Goal: Check status: Check status

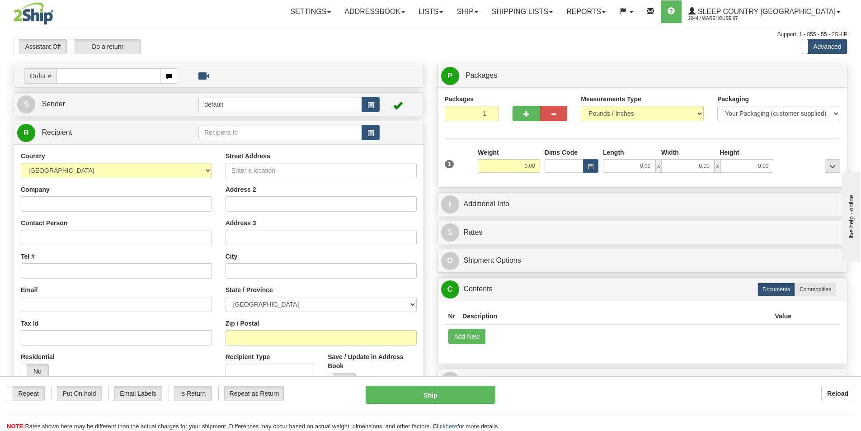
drag, startPoint x: 455, startPoint y: 162, endPoint x: 446, endPoint y: 163, distance: 9.1
click at [446, 163] on div "1" at bounding box center [459, 158] width 33 height 20
click at [560, 12] on link "Shipping lists" at bounding box center [522, 11] width 75 height 23
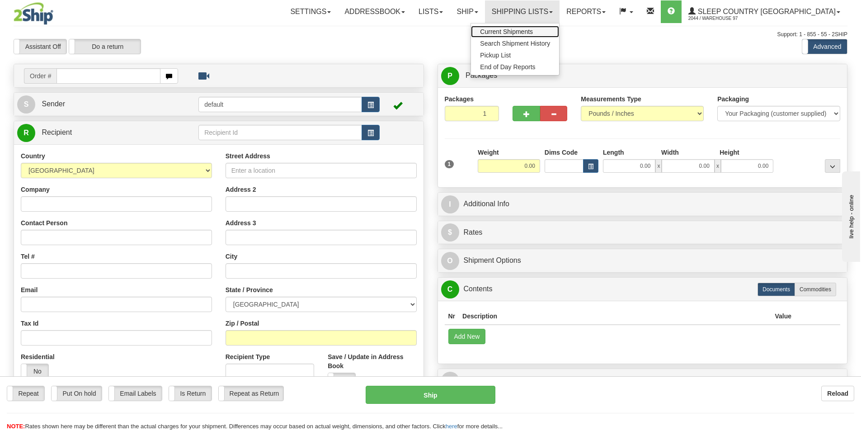
click at [533, 30] on span "Current Shipments" at bounding box center [506, 31] width 53 height 7
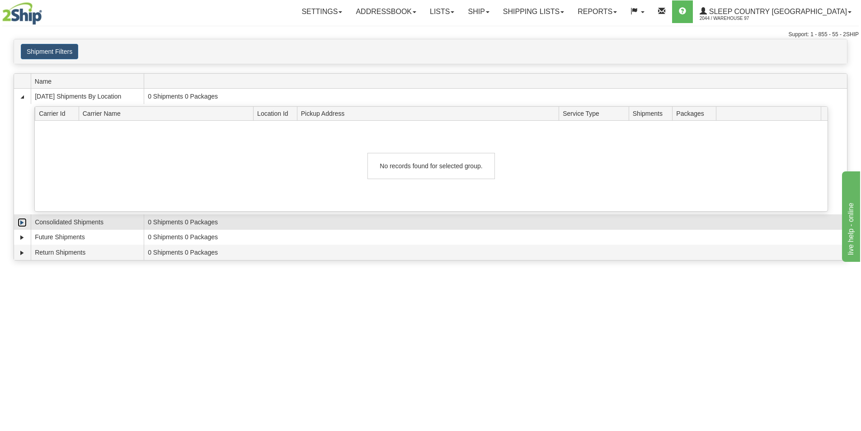
click at [21, 221] on link "Expand" at bounding box center [22, 222] width 9 height 9
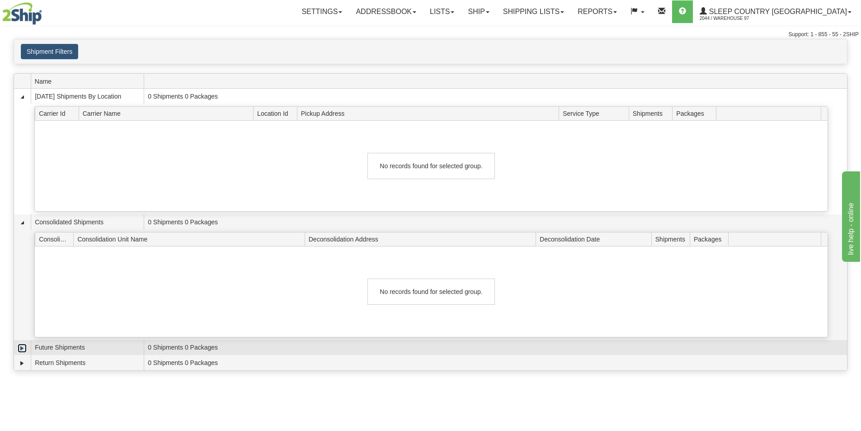
click at [26, 350] on link "Expand" at bounding box center [22, 348] width 9 height 9
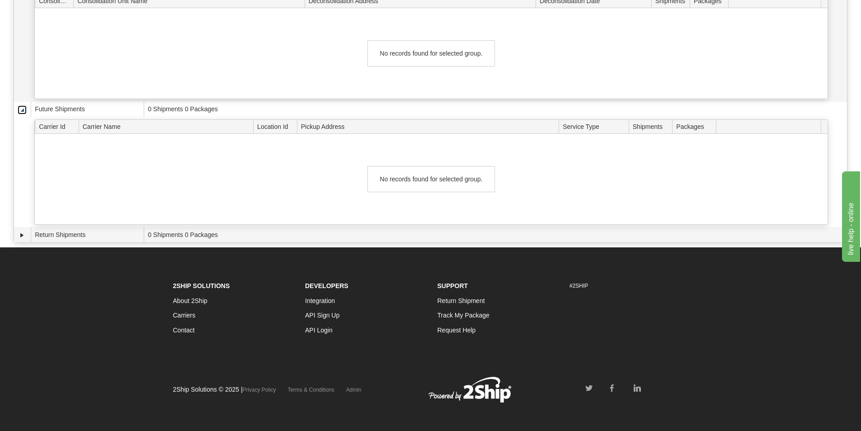
scroll to position [242, 0]
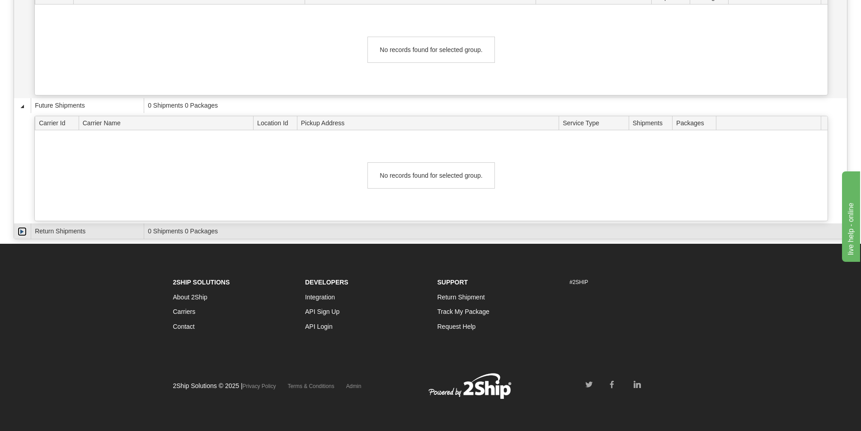
click at [20, 227] on link "Expand" at bounding box center [22, 231] width 9 height 9
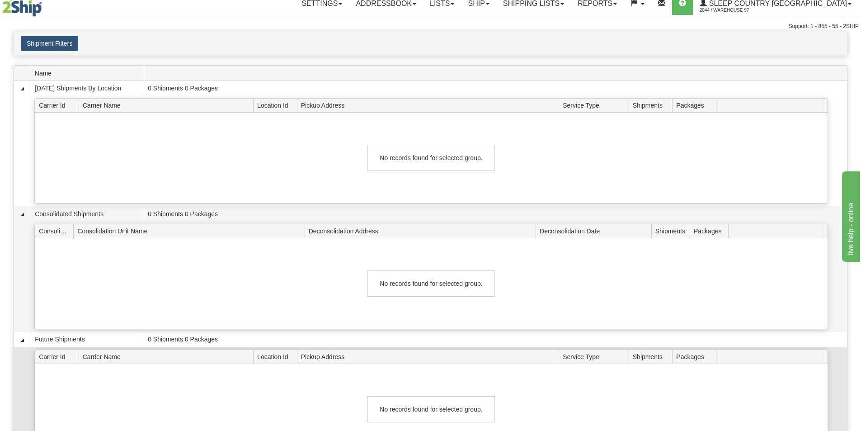
scroll to position [0, 0]
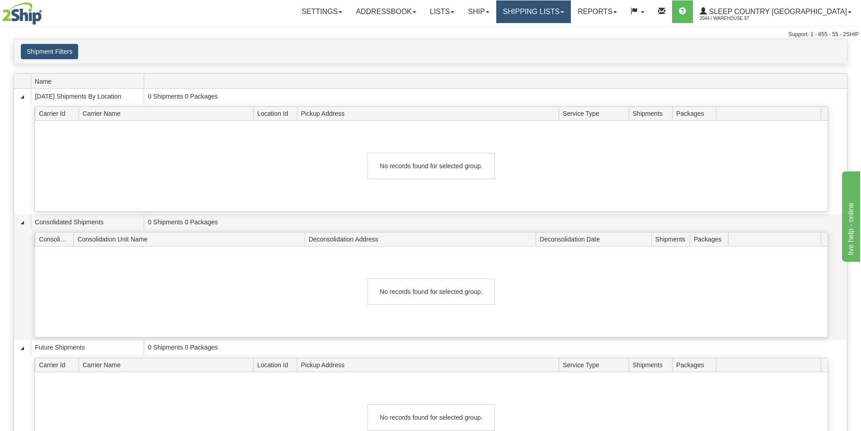
click at [570, 9] on link "Shipping lists" at bounding box center [533, 11] width 75 height 23
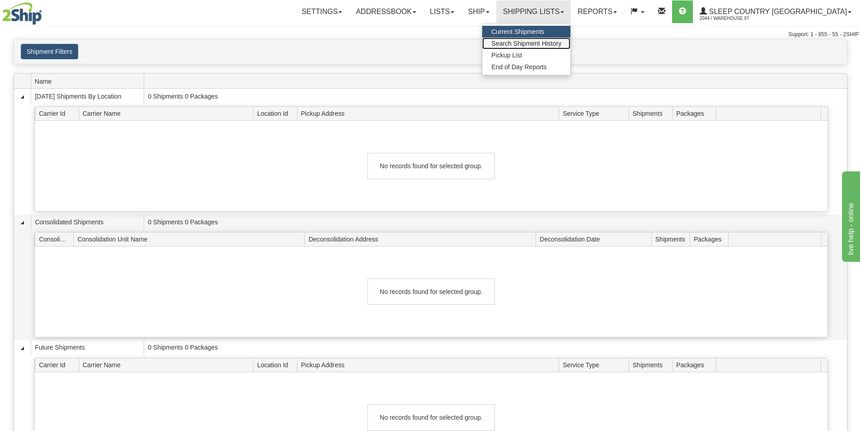
click at [553, 42] on span "Search Shipment History" at bounding box center [526, 43] width 70 height 7
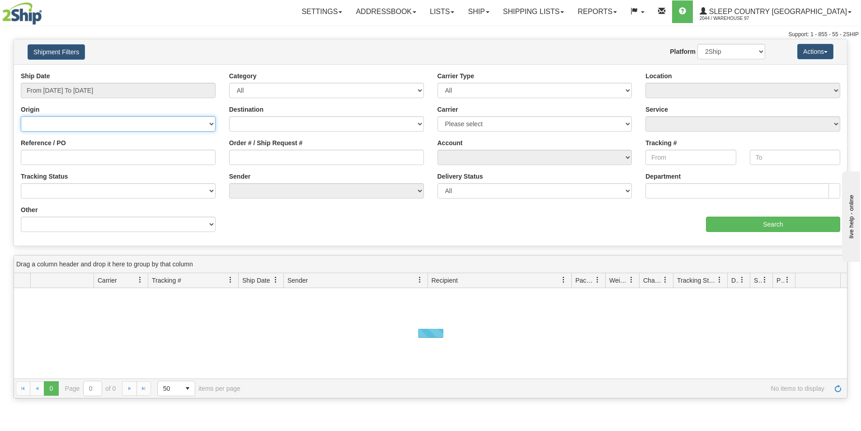
click at [60, 128] on select "Canada United States Mexico Puerto Rico Romania Australia New Zealand SouthAfri…" at bounding box center [118, 123] width 195 height 15
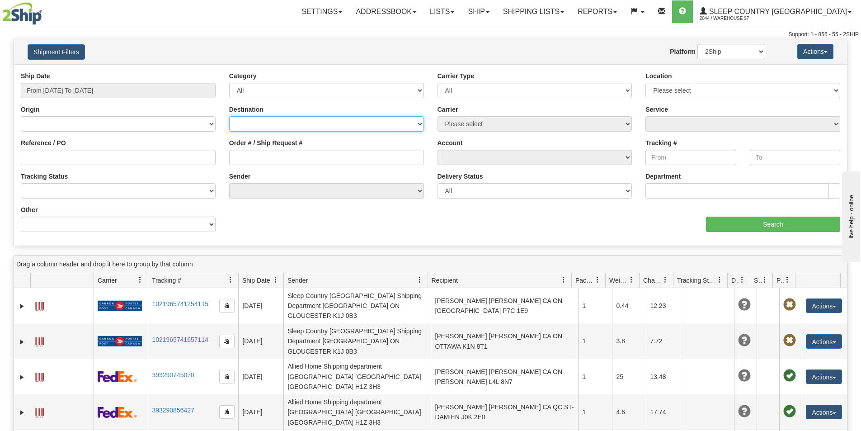
click at [276, 124] on select "Canada United States Mexico Puerto Rico Romania Australia New Zealand SouthAfri…" at bounding box center [326, 123] width 195 height 15
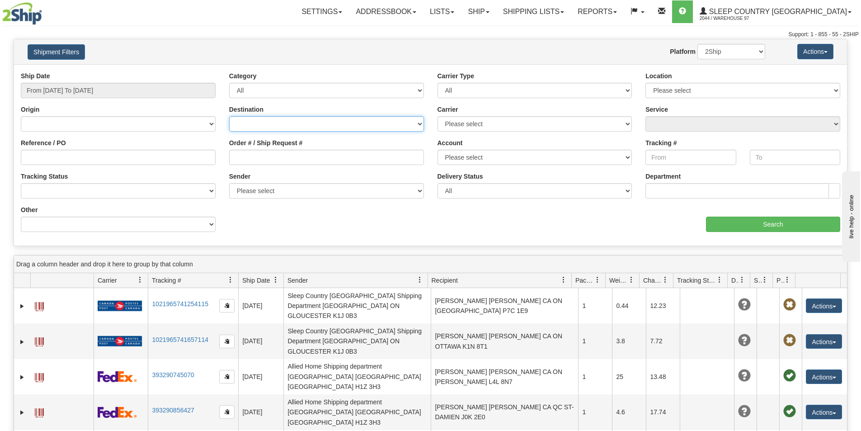
select select "CA"
click at [229, 116] on select "Canada United States Mexico Puerto Rico Romania Australia New Zealand SouthAfri…" at bounding box center [326, 123] width 195 height 15
click at [269, 117] on select "Canada United States Mexico Puerto Rico Romania Australia New Zealand SouthAfri…" at bounding box center [326, 123] width 195 height 15
click at [273, 119] on select "Canada United States Mexico Puerto Rico Romania Australia New Zealand SouthAfri…" at bounding box center [326, 123] width 195 height 15
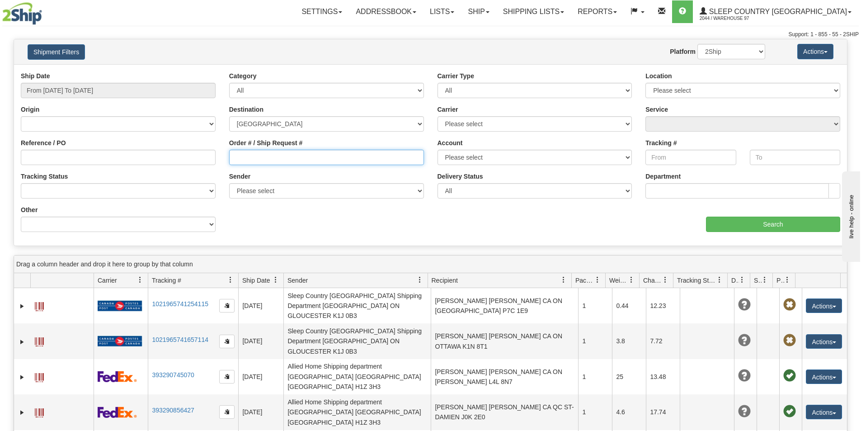
click at [264, 157] on input "Order # / Ship Request #" at bounding box center [326, 157] width 195 height 15
click at [283, 155] on input "9002I098570" at bounding box center [326, 157] width 195 height 15
type input "9002I098570"
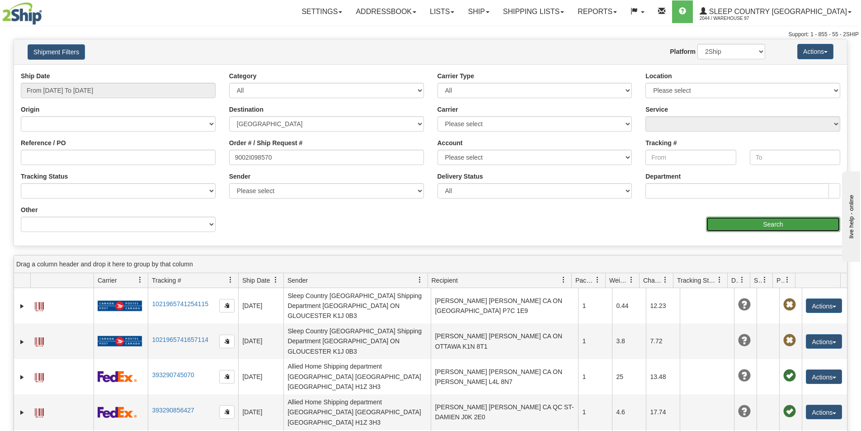
click at [749, 227] on input "Search" at bounding box center [773, 224] width 134 height 15
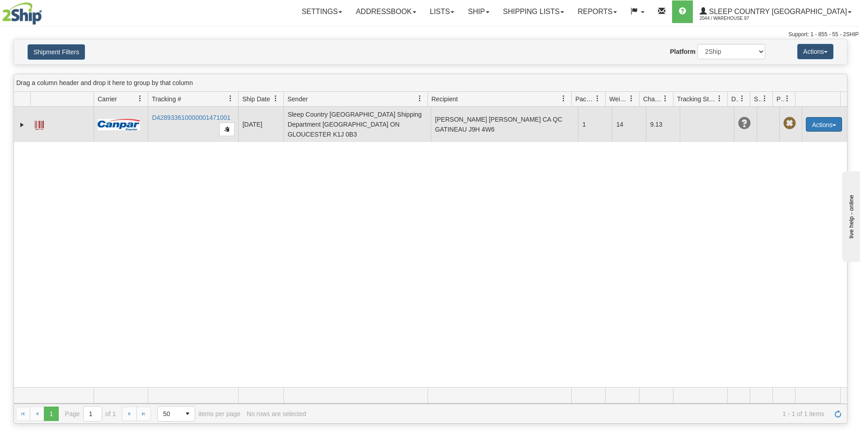
click at [815, 121] on button "Actions" at bounding box center [824, 124] width 36 height 14
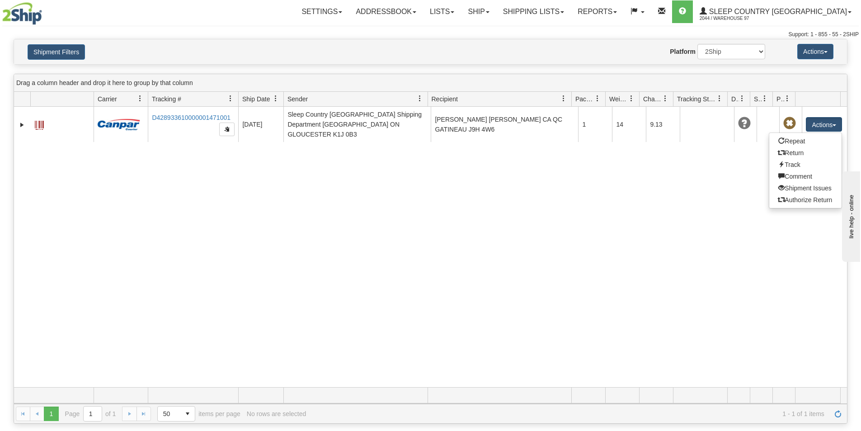
click at [482, 195] on div "31623732 2044 D428933610000001471001 09/17/2025 09/17/2025 12:12:02 PM Sleep Co…" at bounding box center [430, 247] width 833 height 280
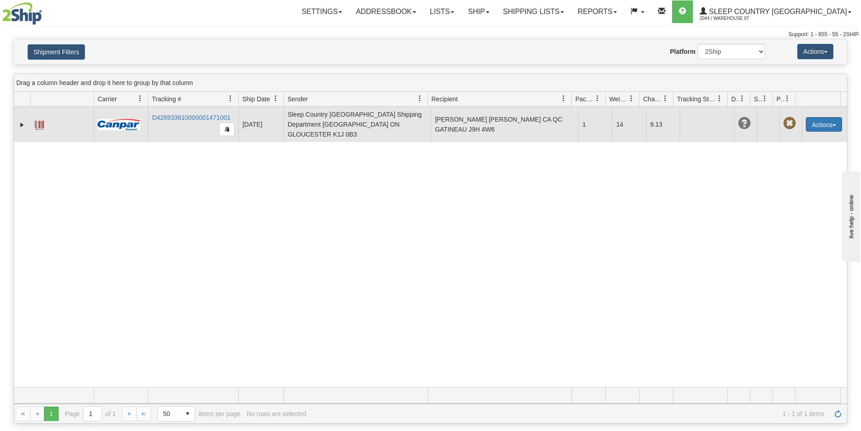
click at [821, 119] on button "Actions" at bounding box center [824, 124] width 36 height 14
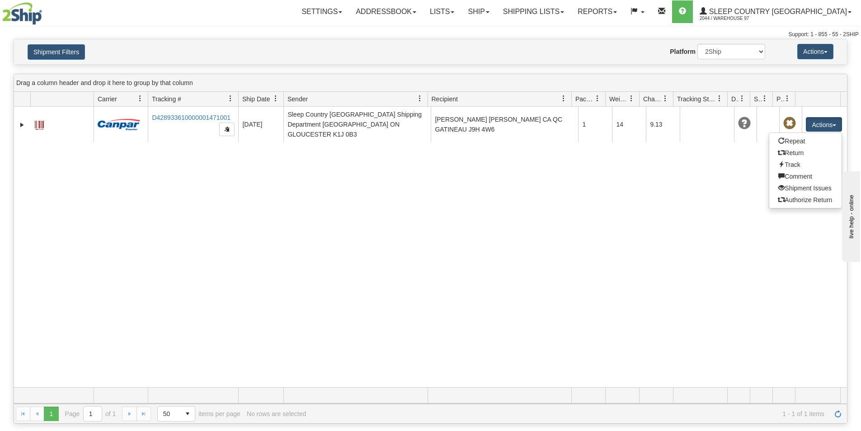
click at [680, 170] on div "31623732 2044 D428933610000001471001 09/17/2025 09/17/2025 12:12:02 PM Sleep Co…" at bounding box center [430, 247] width 833 height 280
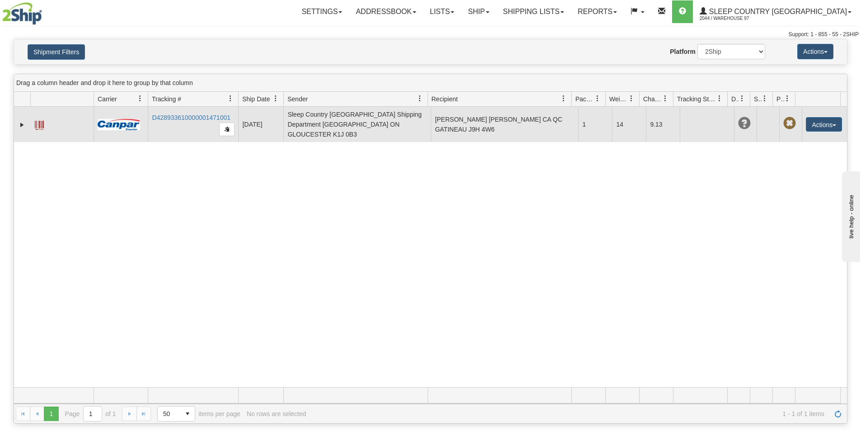
click at [35, 122] on span at bounding box center [39, 125] width 9 height 9
